Goal: Transaction & Acquisition: Purchase product/service

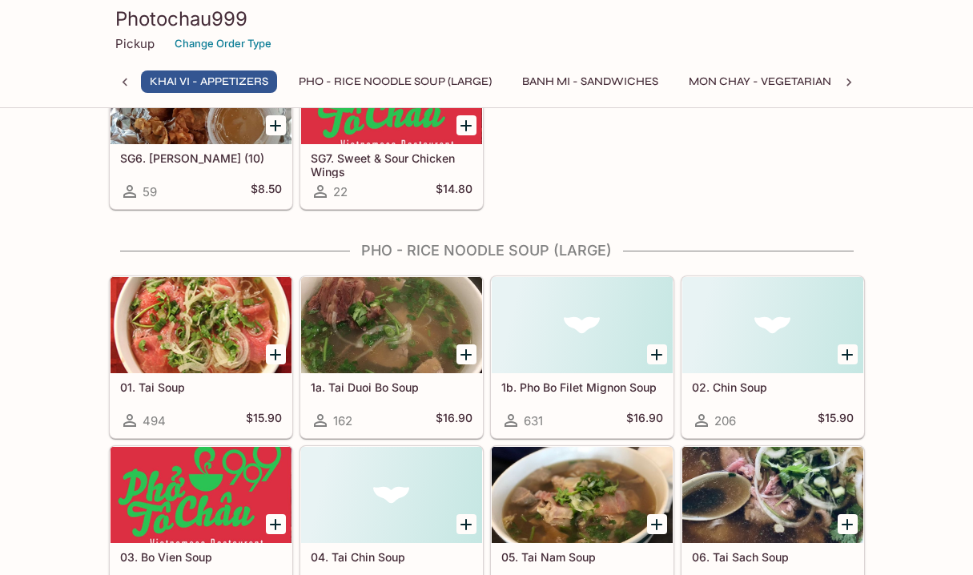
scroll to position [290, 0]
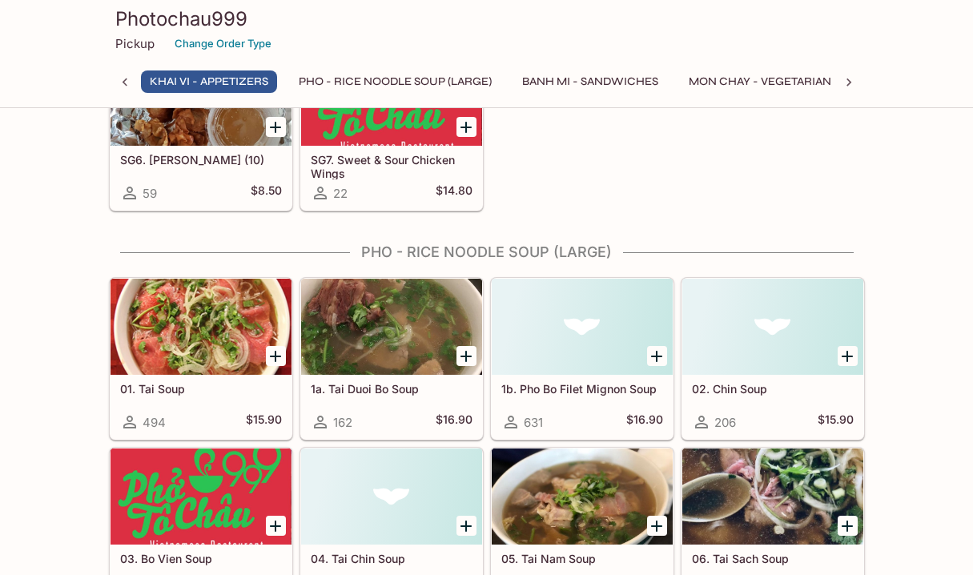
click at [406, 335] on div at bounding box center [391, 327] width 181 height 96
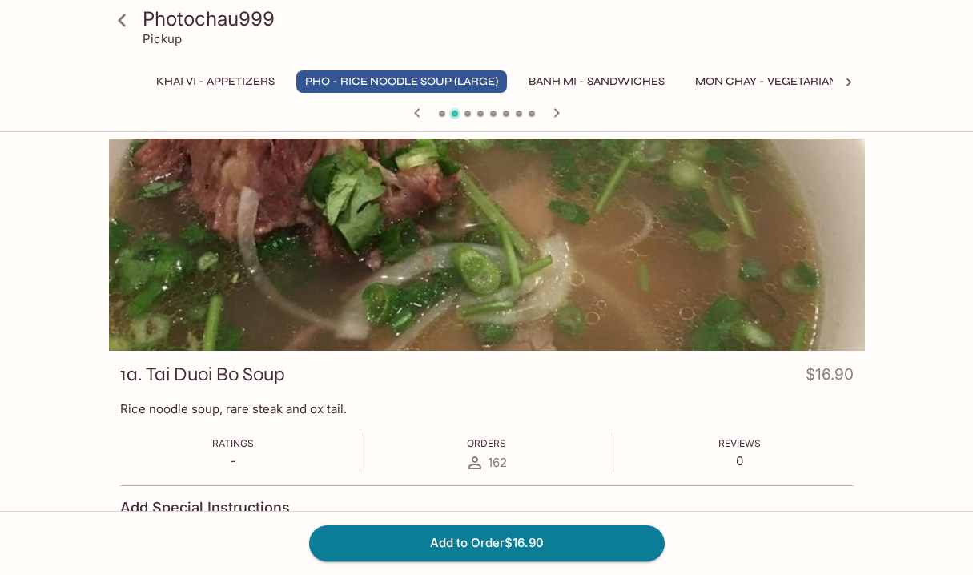
click at [462, 265] on div at bounding box center [487, 245] width 756 height 212
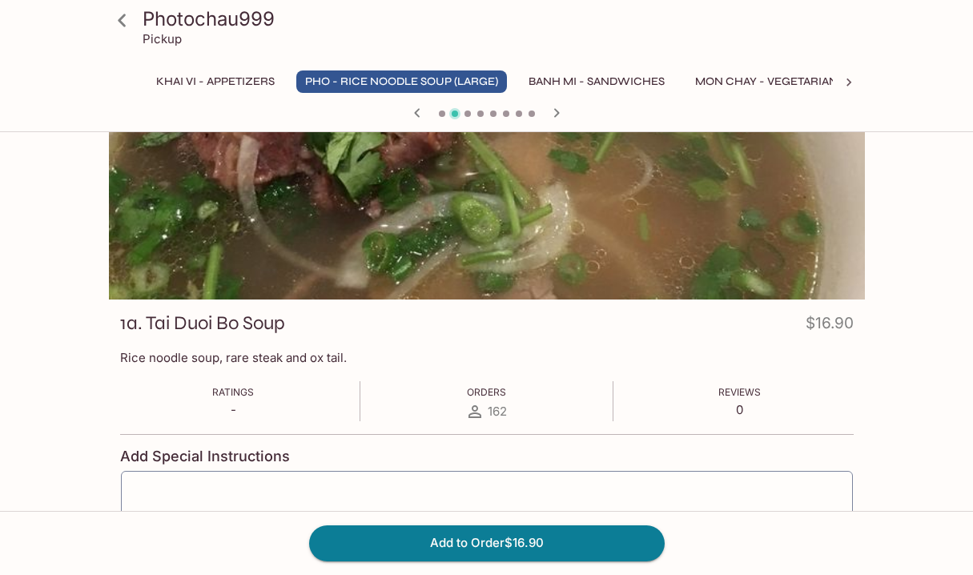
scroll to position [72, 0]
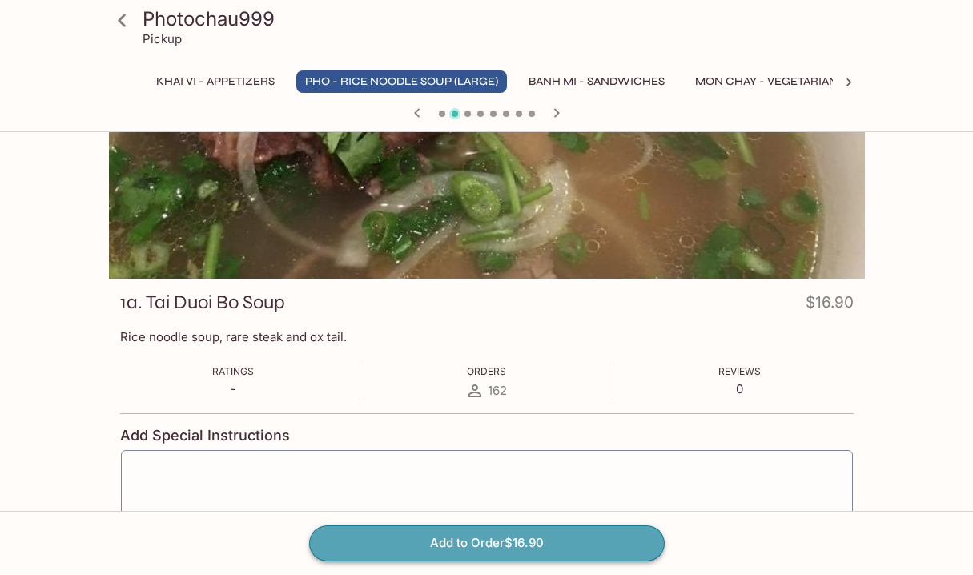
click at [504, 553] on button "Add to Order $16.90" at bounding box center [487, 543] width 356 height 35
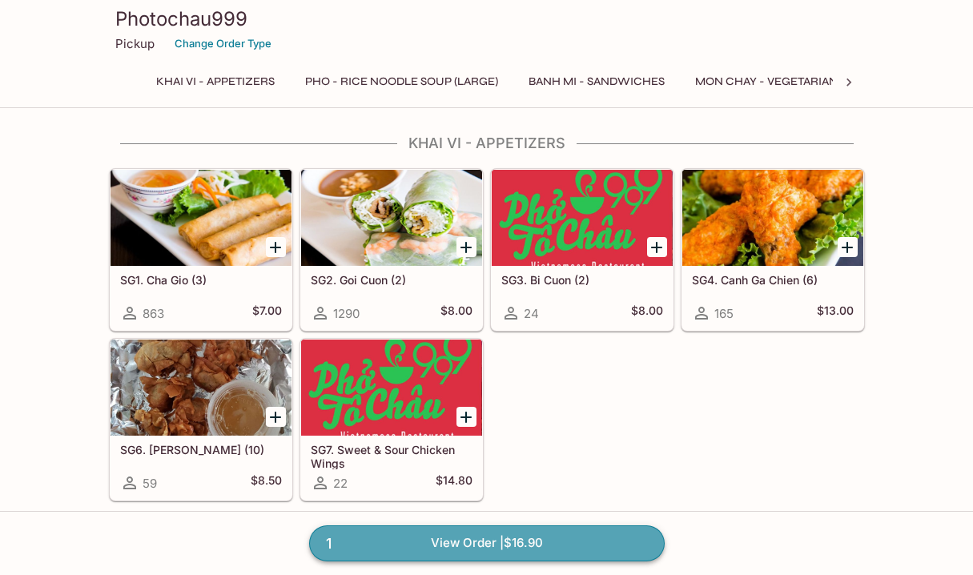
click at [556, 547] on link "1 View Order | $16.90" at bounding box center [487, 543] width 356 height 35
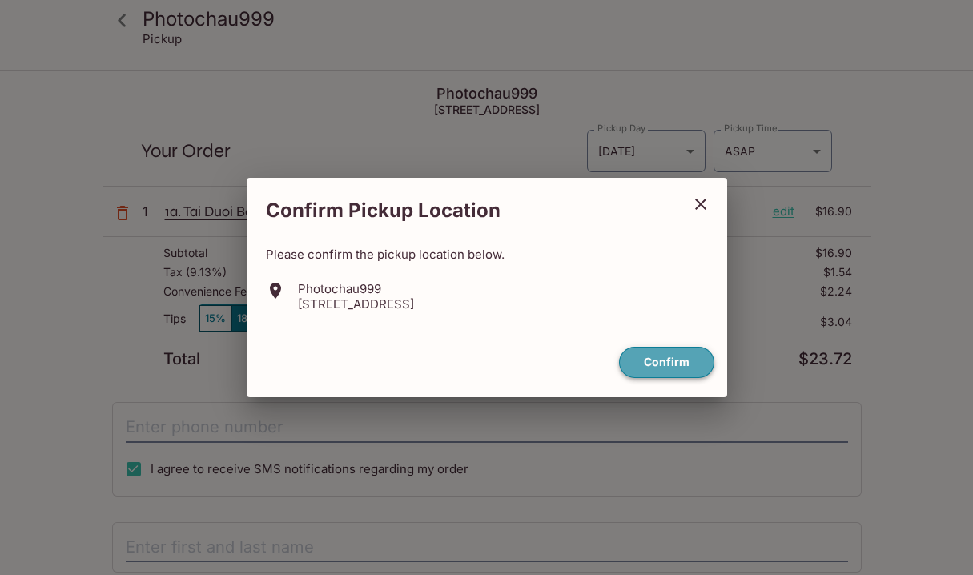
click at [662, 360] on button "Confirm" at bounding box center [666, 362] width 95 height 31
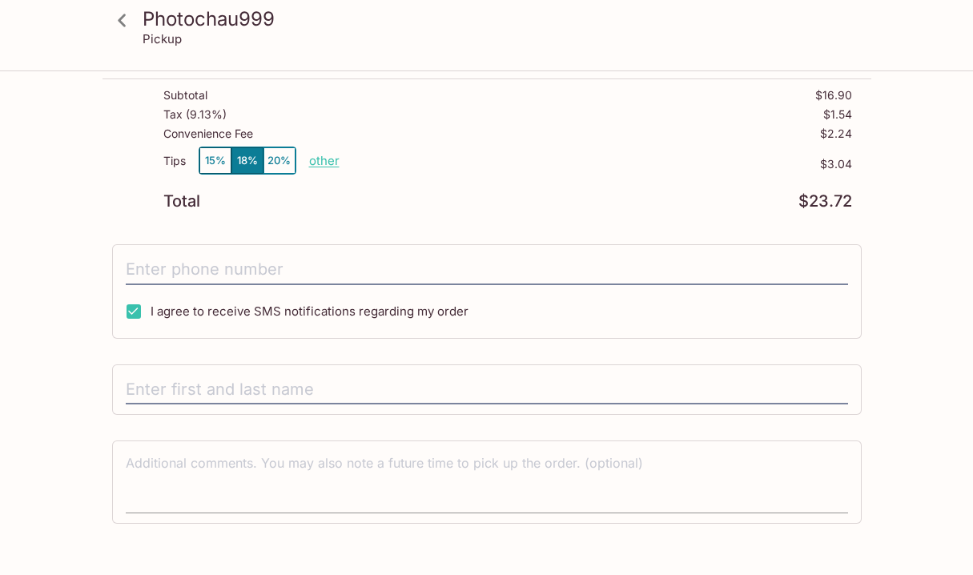
scroll to position [155, 0]
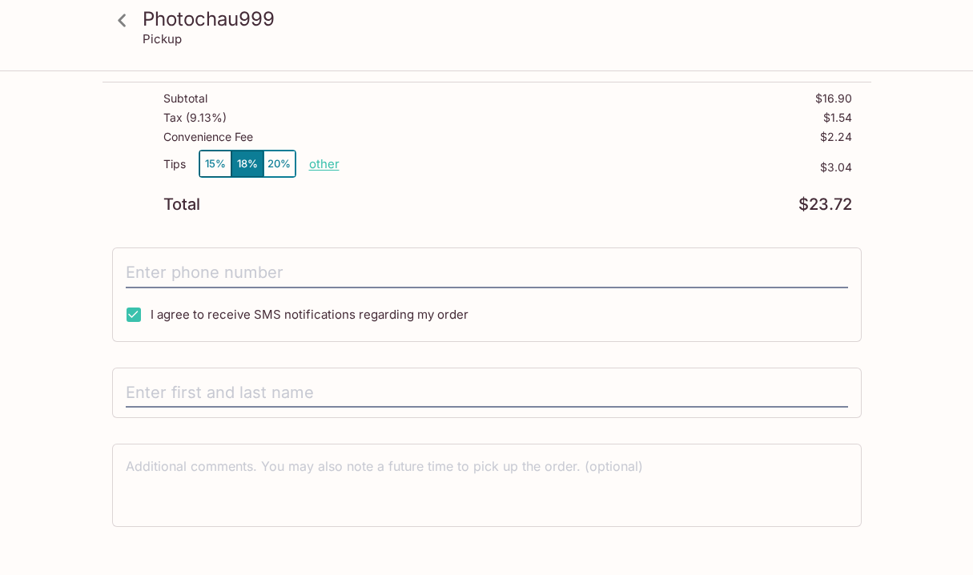
click at [272, 166] on button "20%" at bounding box center [280, 164] width 32 height 26
click at [251, 162] on button "18%" at bounding box center [248, 164] width 32 height 26
click at [223, 272] on input "tel" at bounding box center [487, 273] width 723 height 30
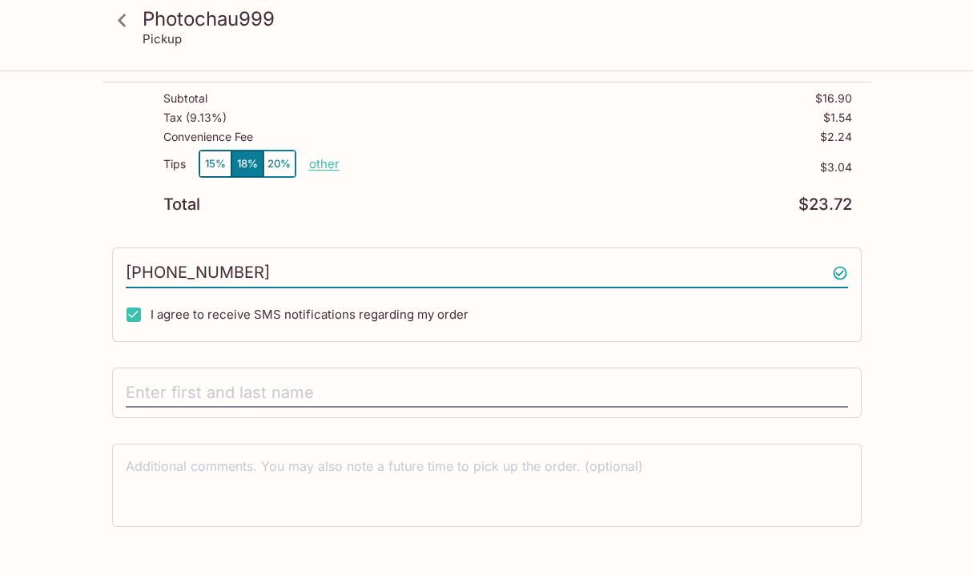
type input "[PHONE_NUMBER]"
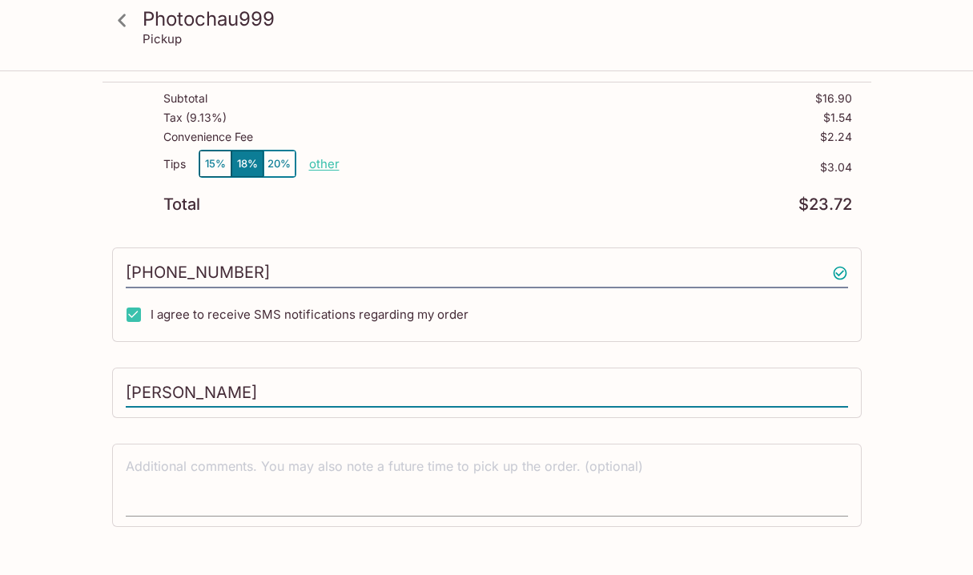
type input "[PERSON_NAME]"
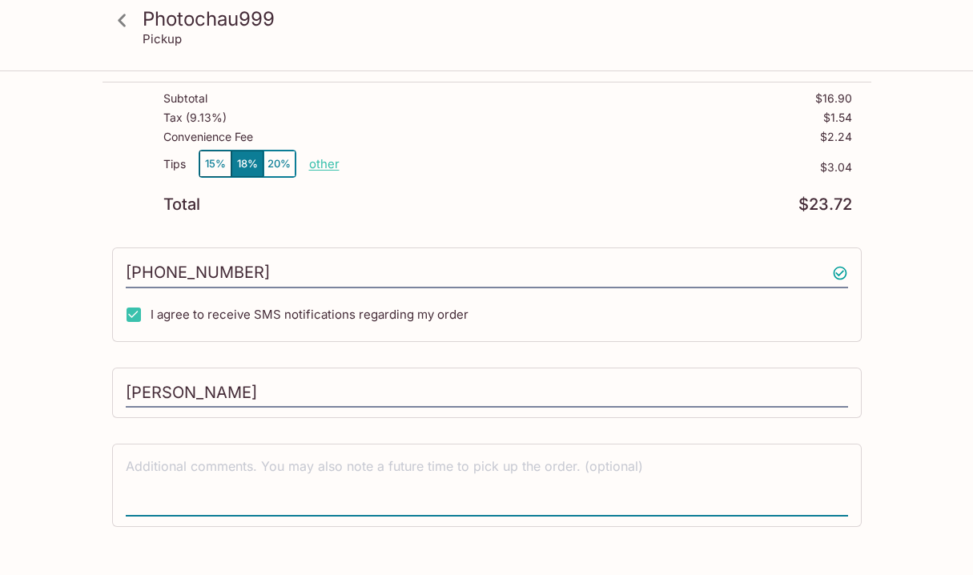
click at [166, 497] on textarea at bounding box center [487, 484] width 723 height 55
type textarea "A"
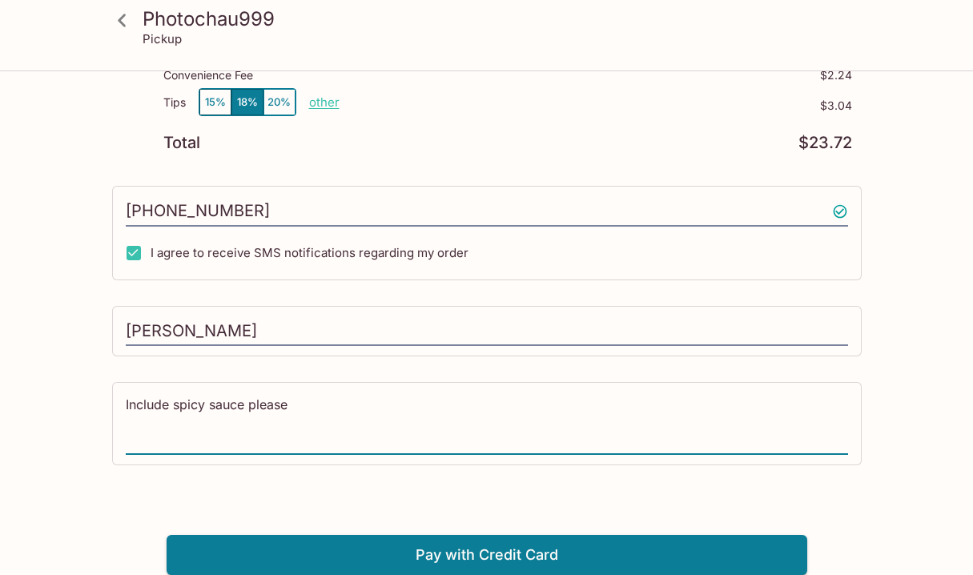
scroll to position [215, 0]
type textarea "Include spicy sauce please"
